Goal: Find specific page/section: Find specific page/section

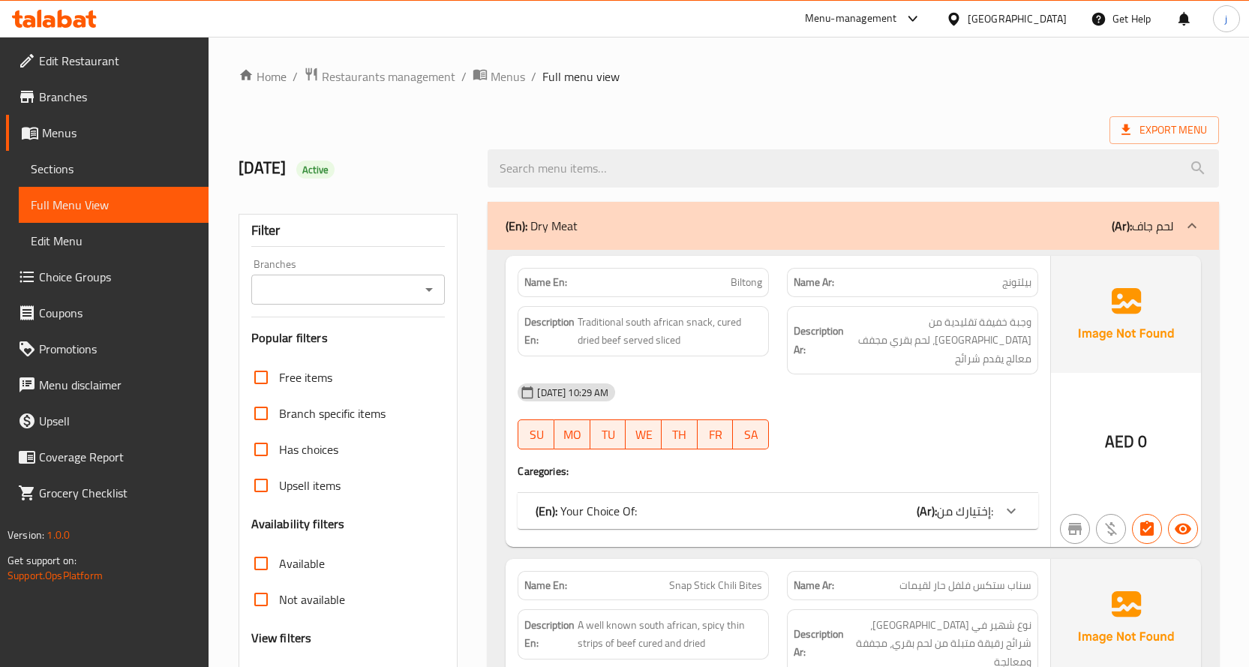
click at [895, 3] on div "Menu-management" at bounding box center [863, 19] width 141 height 36
click at [965, 18] on div at bounding box center [957, 19] width 22 height 17
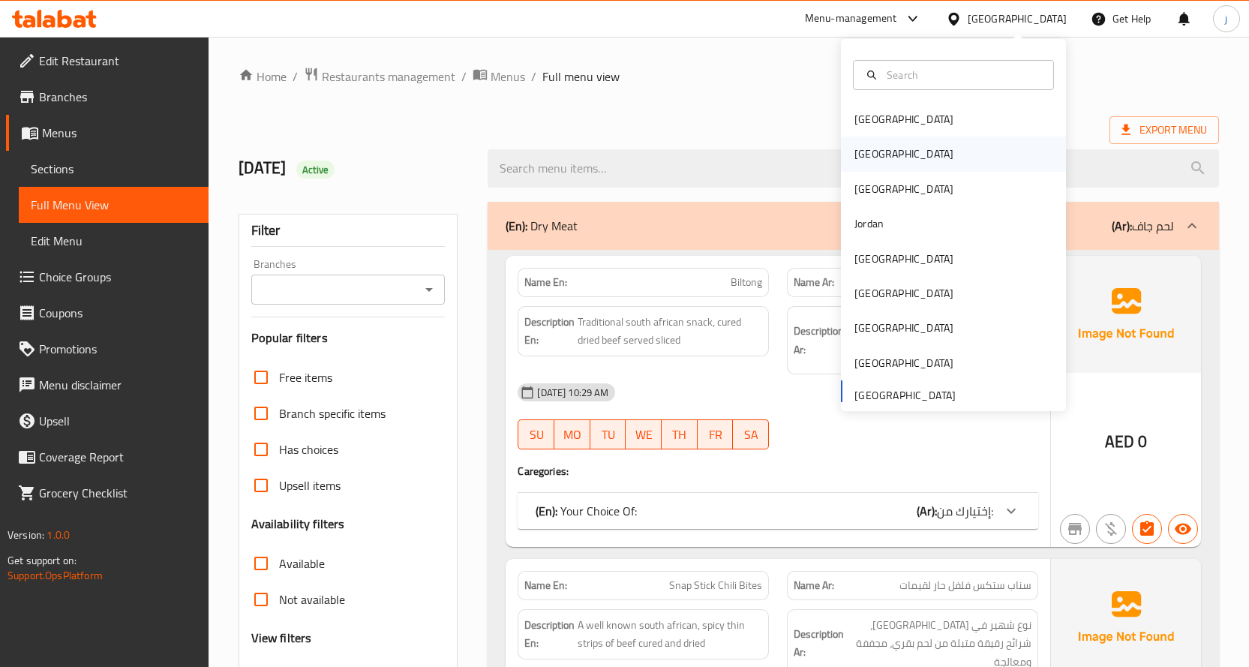
click at [945, 158] on div "[GEOGRAPHIC_DATA]" at bounding box center [953, 154] width 225 height 35
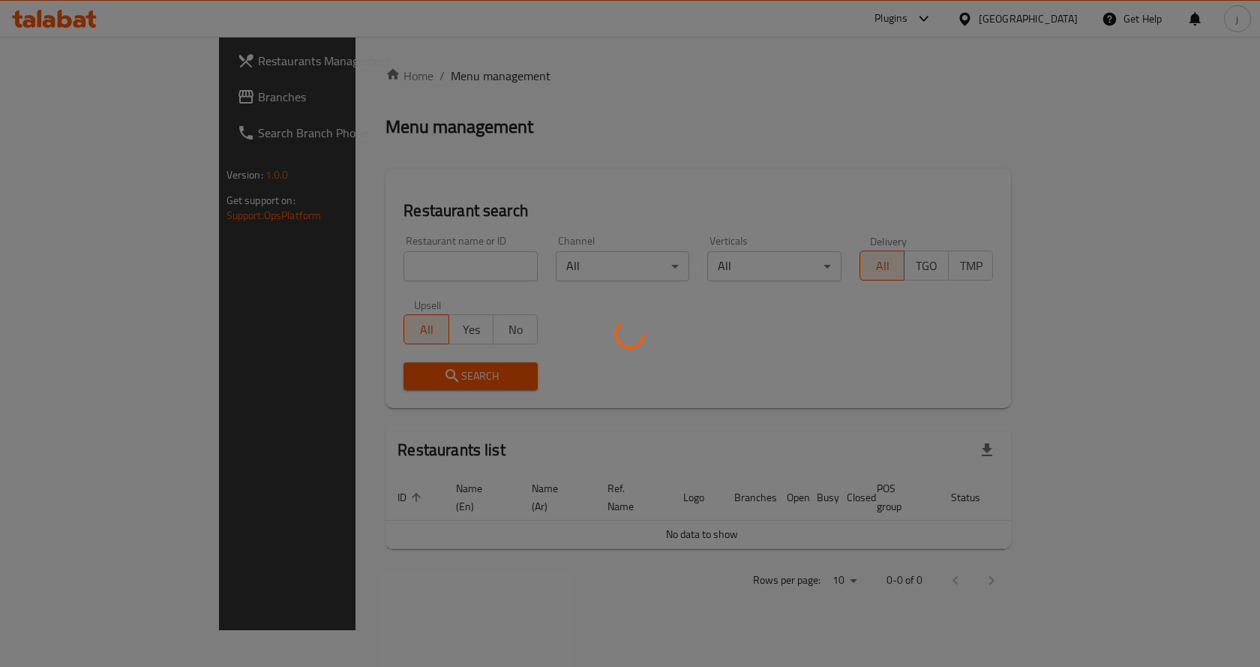
click at [992, 16] on div at bounding box center [630, 333] width 1260 height 667
click at [991, 17] on div at bounding box center [630, 333] width 1260 height 667
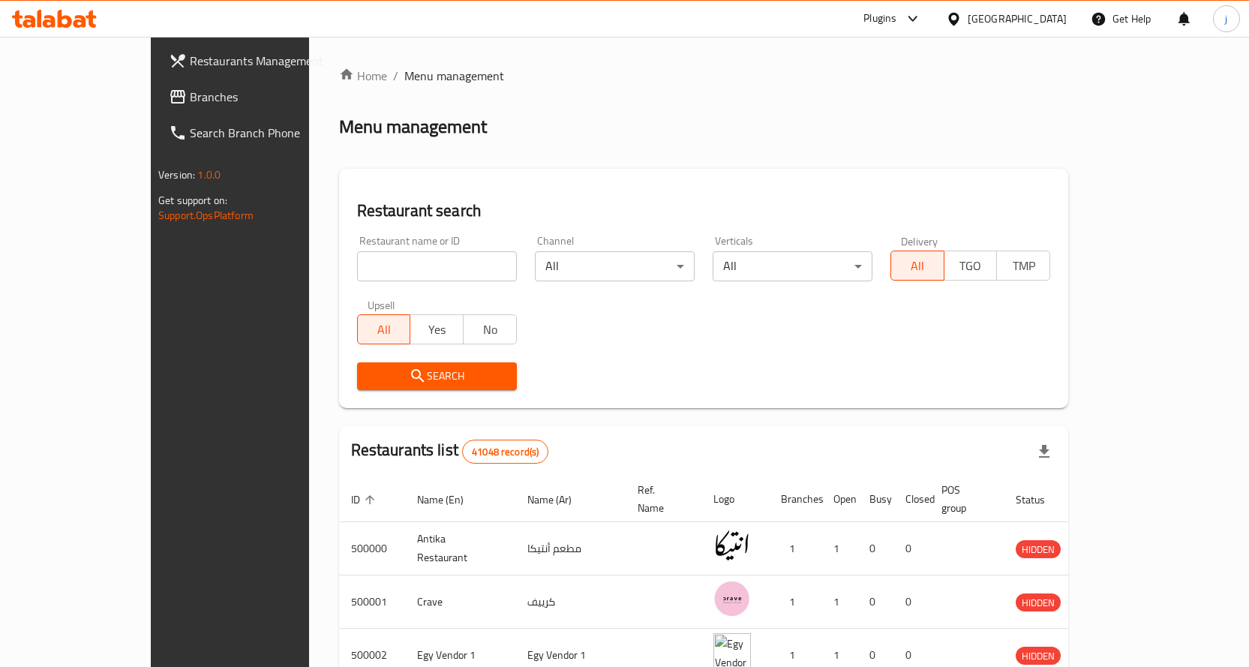
click at [773, 170] on div "Restaurant search Restaurant name or ID Restaurant name or ID Channel All ​ Ver…" at bounding box center [703, 288] width 729 height 239
click at [922, 23] on icon at bounding box center [913, 19] width 18 height 18
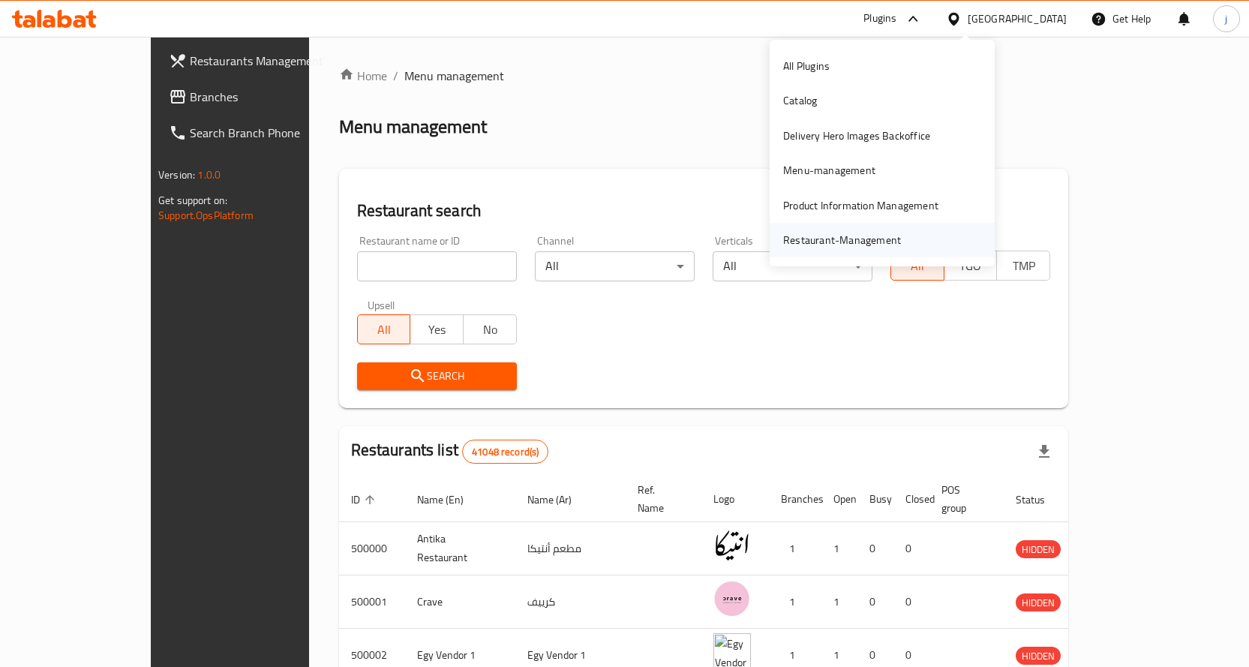
click at [865, 240] on div "Restaurant-Management" at bounding box center [842, 240] width 118 height 17
